Goal: Task Accomplishment & Management: Use online tool/utility

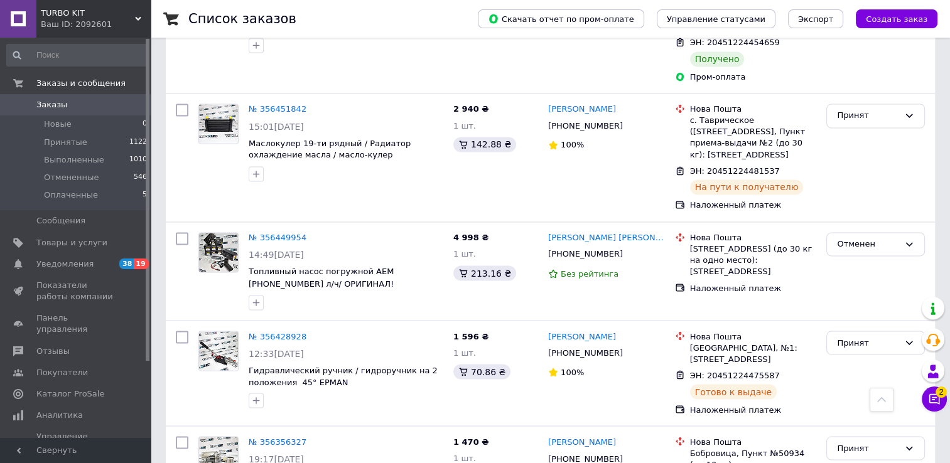
scroll to position [2176, 0]
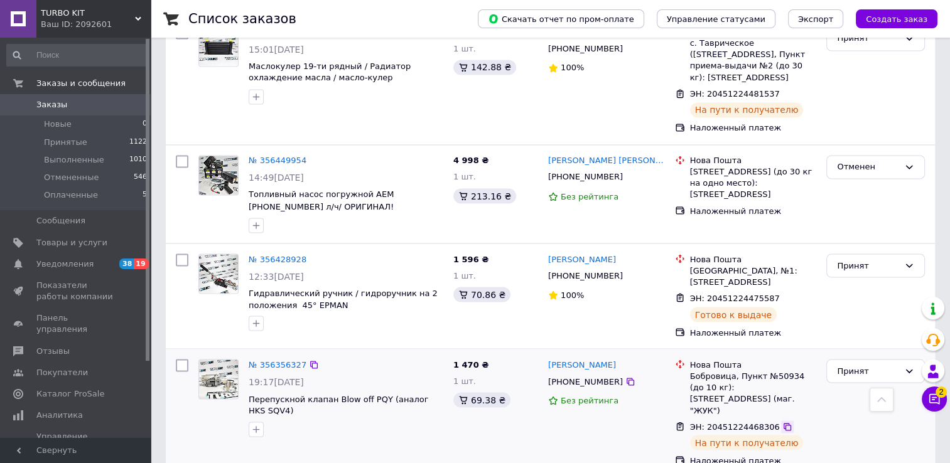
click at [783, 423] on icon at bounding box center [787, 427] width 8 height 8
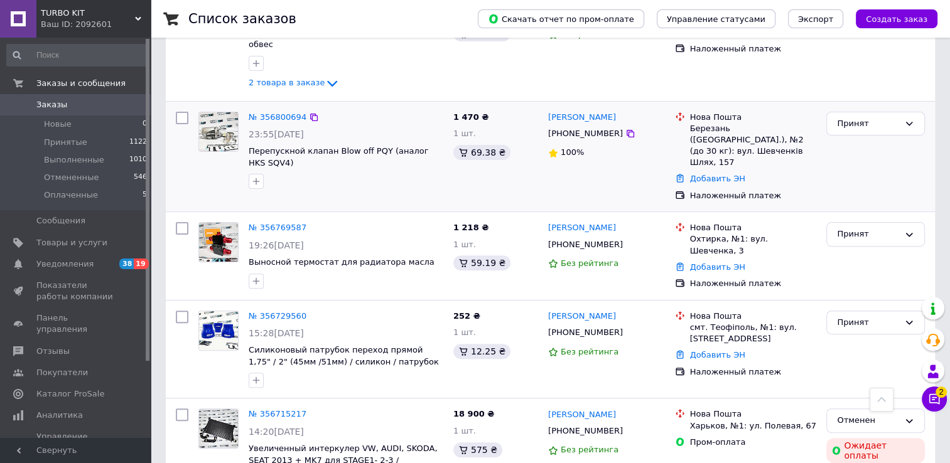
scroll to position [377, 0]
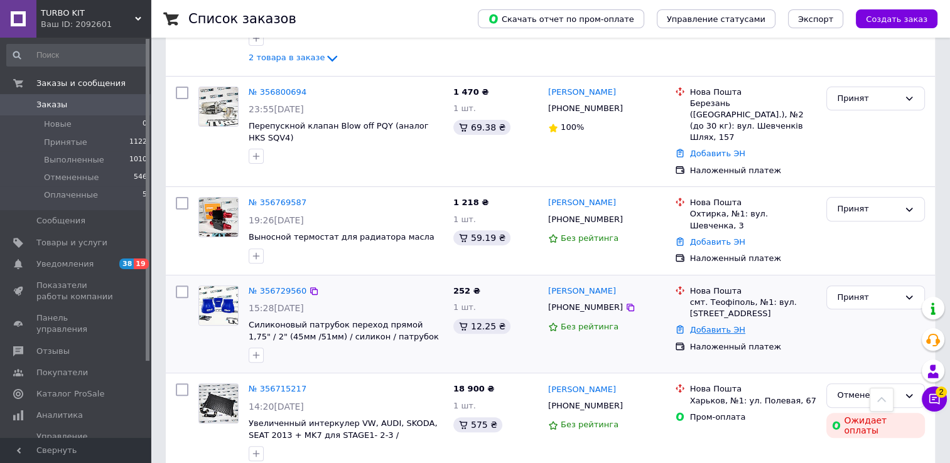
click at [714, 325] on link "Добавить ЭН" at bounding box center [717, 329] width 55 height 9
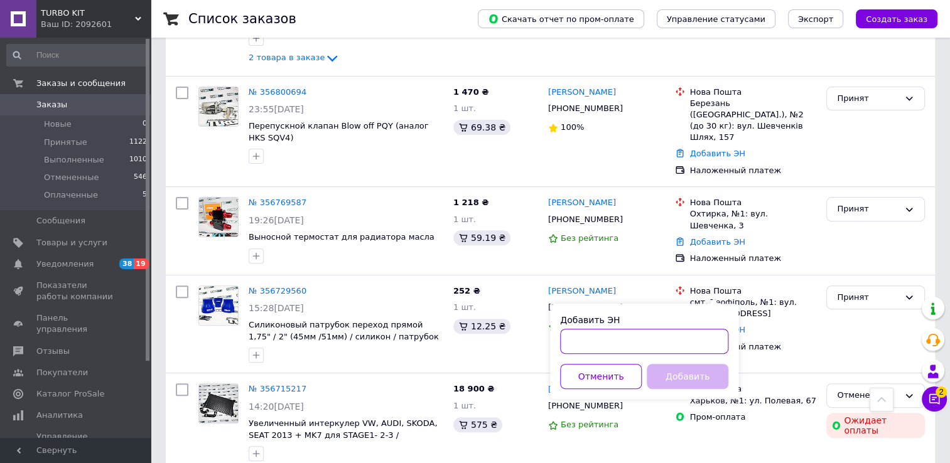
click at [583, 338] on input "Добавить ЭН" at bounding box center [644, 341] width 168 height 25
paste input "20451225207315"
type input "20451225207315"
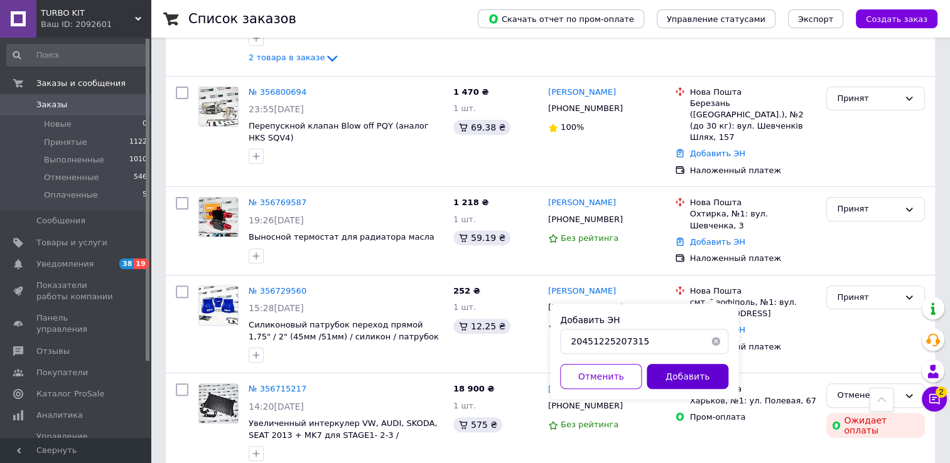
click at [677, 375] on button "Добавить" at bounding box center [688, 376] width 82 height 25
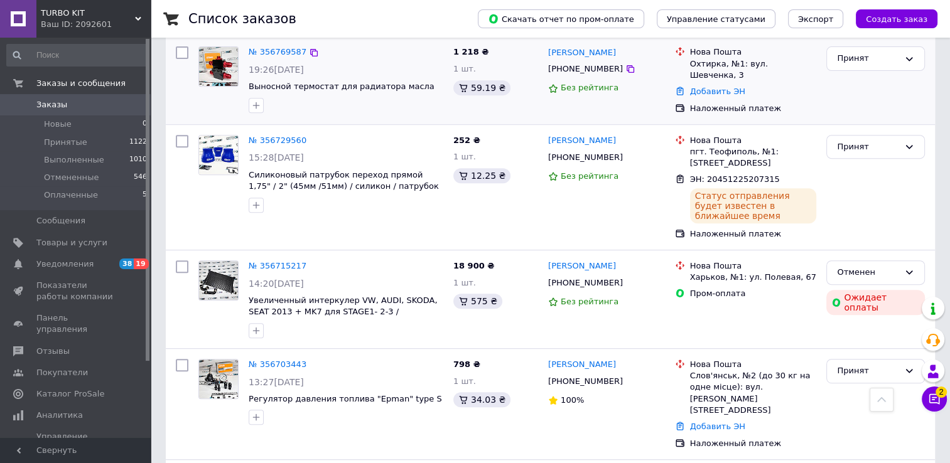
scroll to position [544, 0]
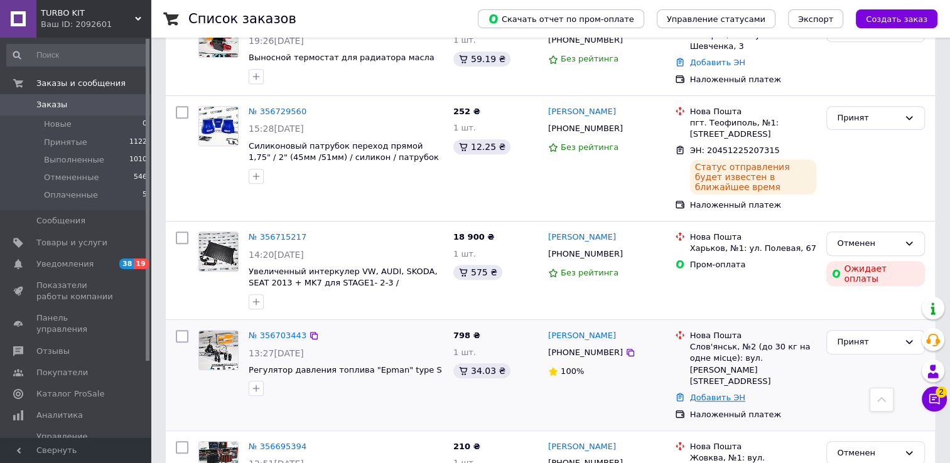
click at [708, 393] on link "Добавить ЭН" at bounding box center [717, 397] width 55 height 9
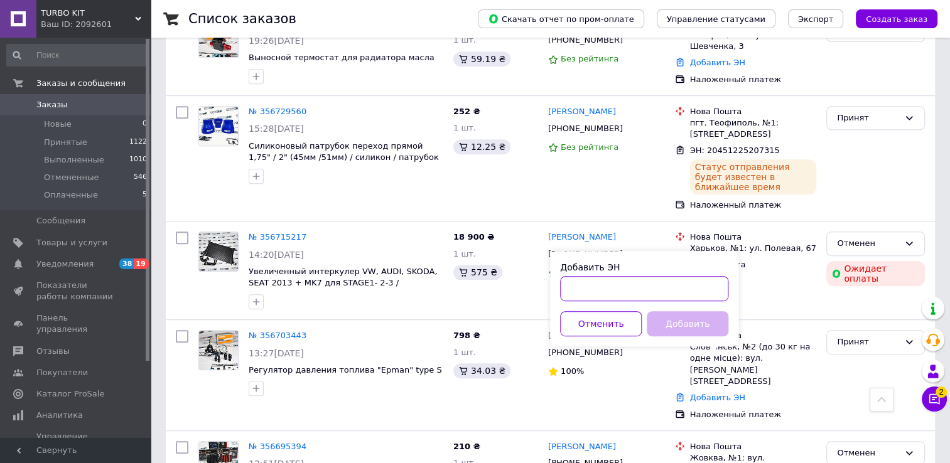
click at [593, 293] on input "Добавить ЭН" at bounding box center [644, 288] width 168 height 25
paste input "20451225209730"
type input "20451225209730"
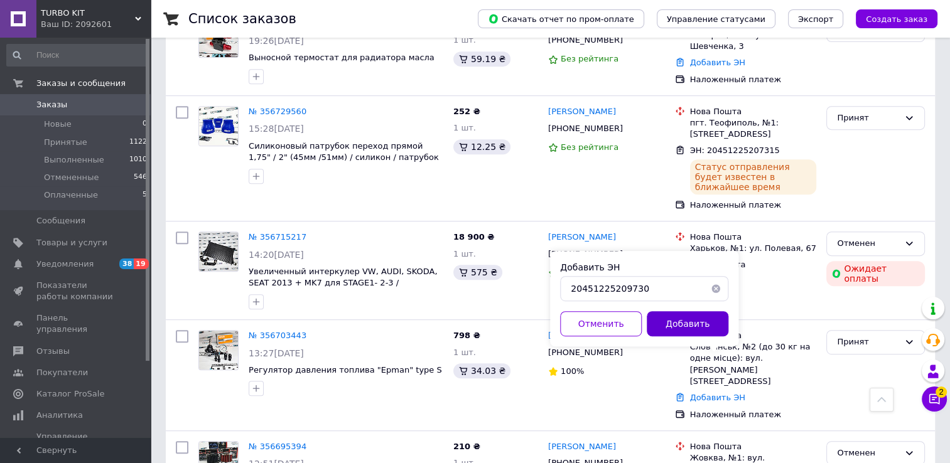
click at [696, 320] on button "Добавить" at bounding box center [688, 323] width 82 height 25
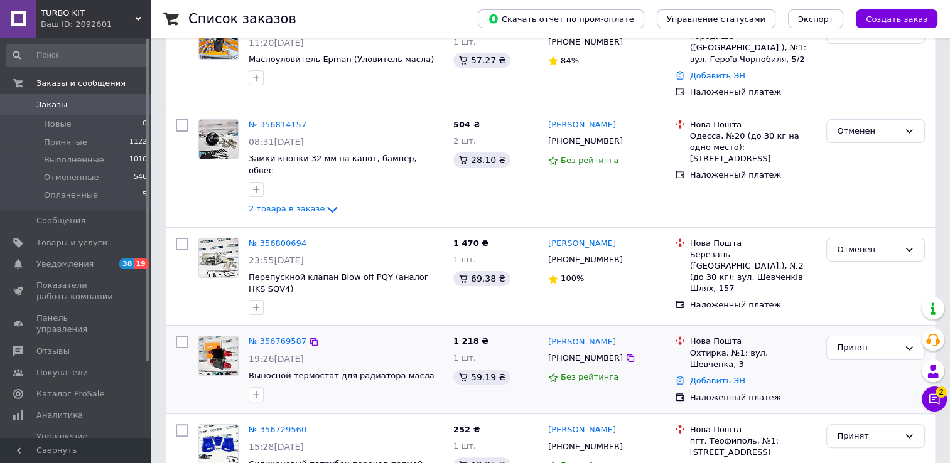
scroll to position [189, 0]
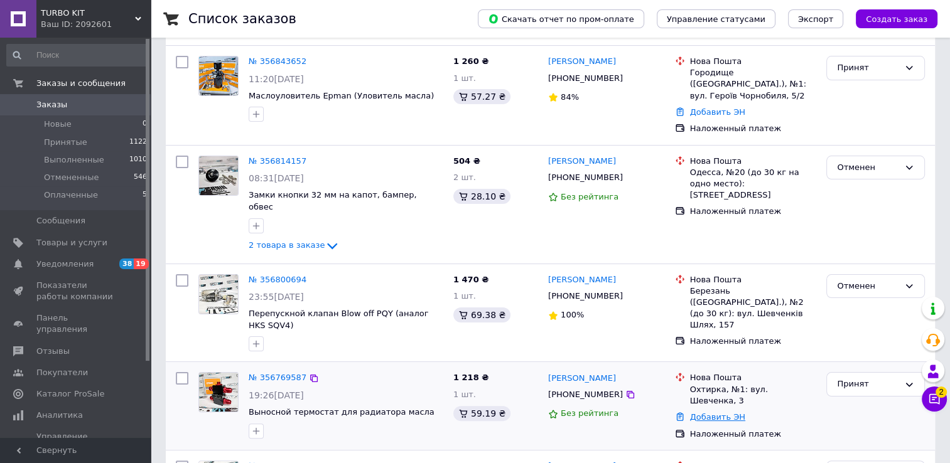
click at [707, 412] on link "Добавить ЭН" at bounding box center [717, 416] width 55 height 9
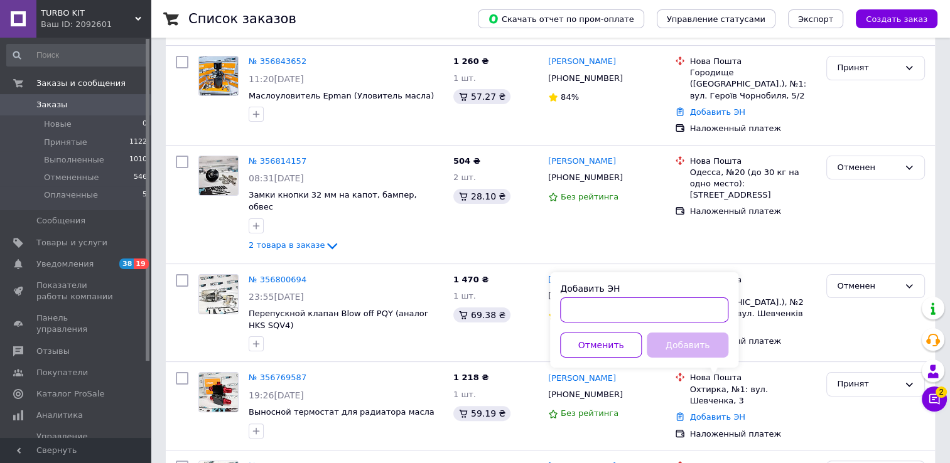
click at [645, 311] on input "Добавить ЭН" at bounding box center [644, 310] width 168 height 25
paste input "20451225215217"
type input "20451225215217"
click at [681, 341] on button "Добавить" at bounding box center [688, 345] width 82 height 25
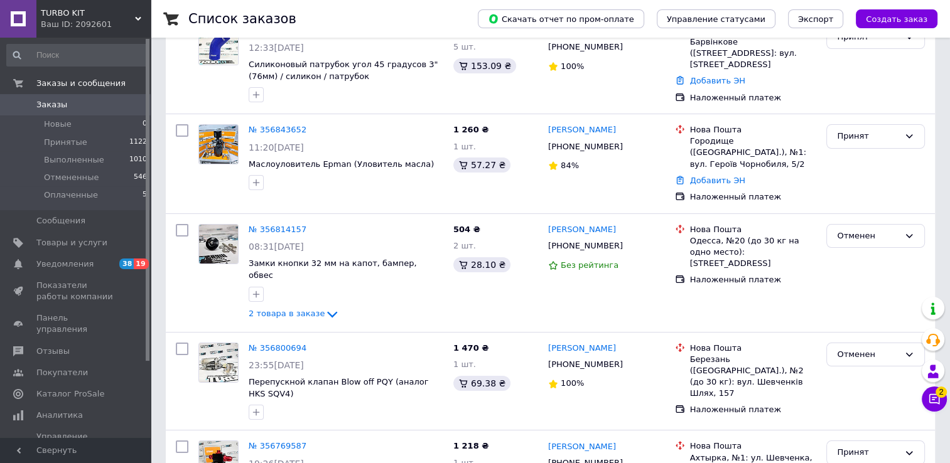
scroll to position [105, 0]
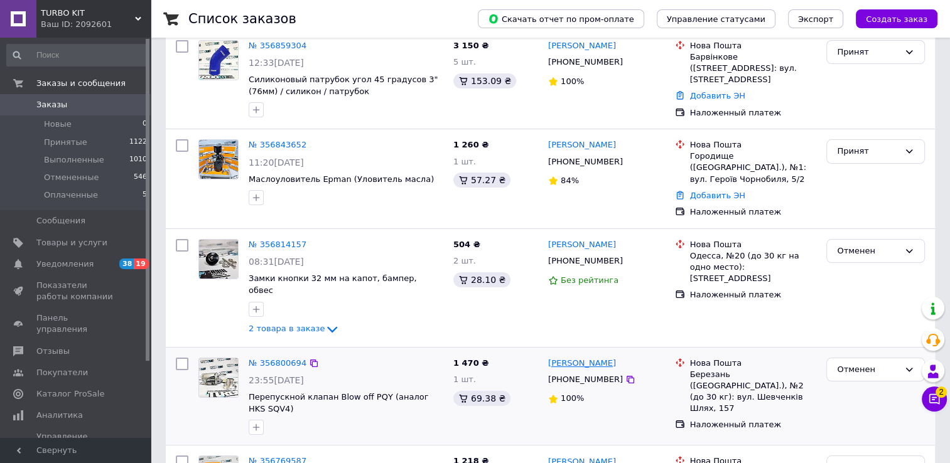
click at [576, 358] on link "[PERSON_NAME]" at bounding box center [582, 364] width 68 height 12
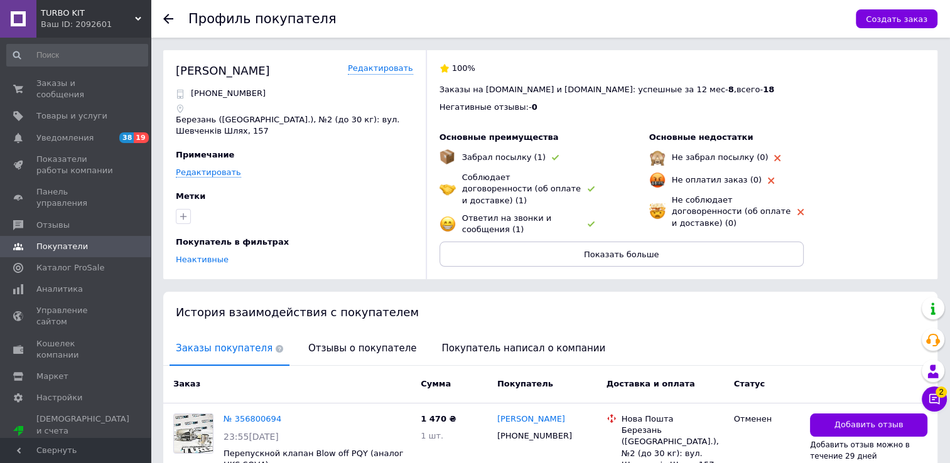
scroll to position [86, 0]
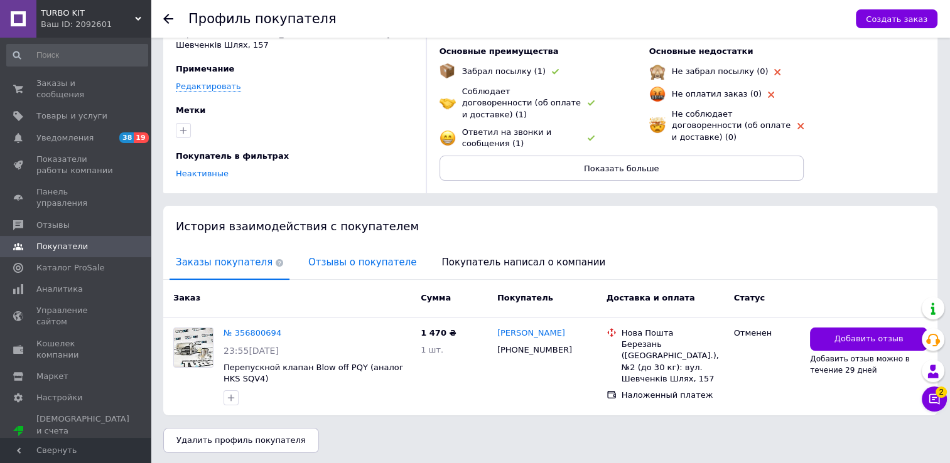
click at [358, 258] on span "Отзывы о покупателе" at bounding box center [362, 263] width 121 height 32
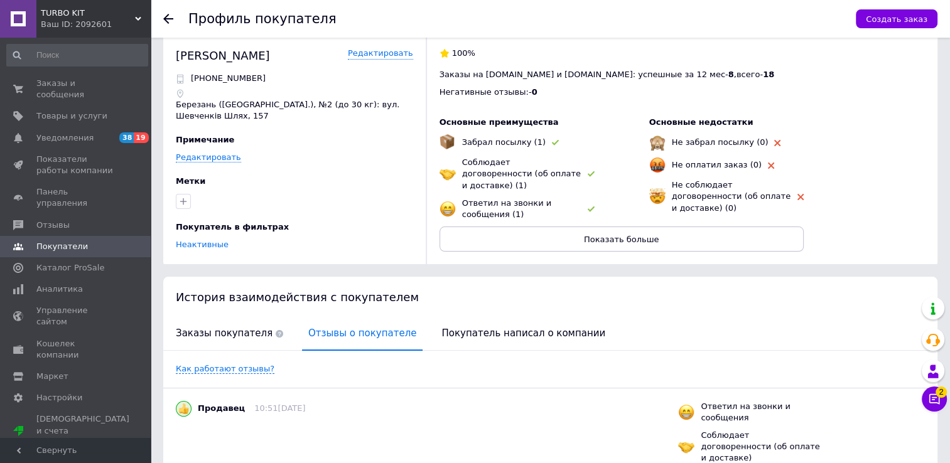
scroll to position [0, 0]
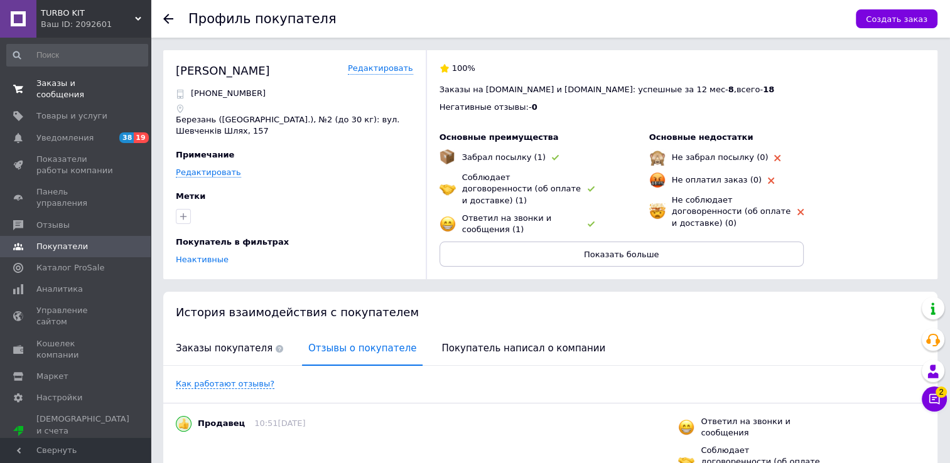
click at [65, 84] on span "Заказы и сообщения" at bounding box center [76, 89] width 80 height 23
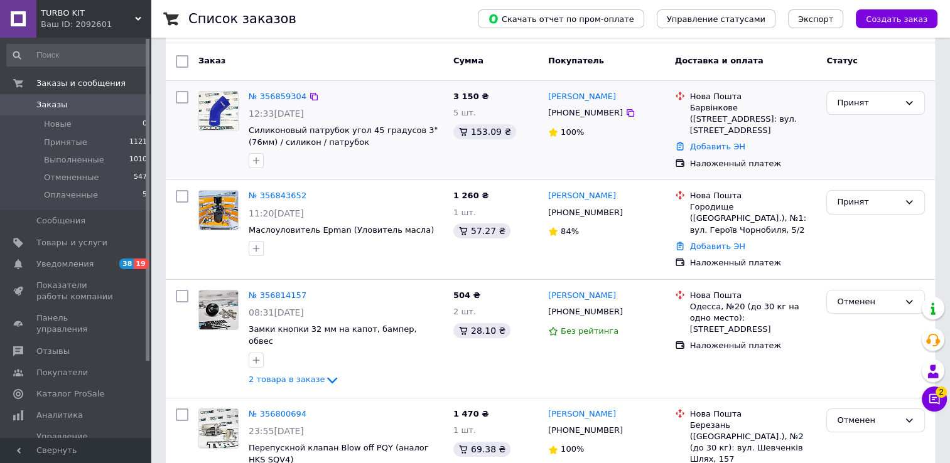
scroll to position [41, 0]
